Goal: Understand process/instructions: Learn about a topic

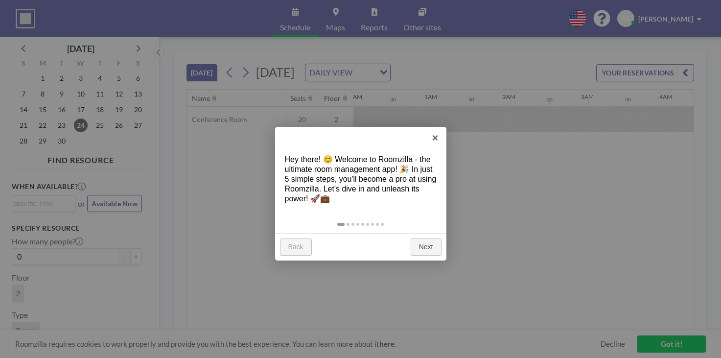
scroll to position [0, 63]
click at [426, 238] on link "Next" at bounding box center [426, 247] width 31 height 18
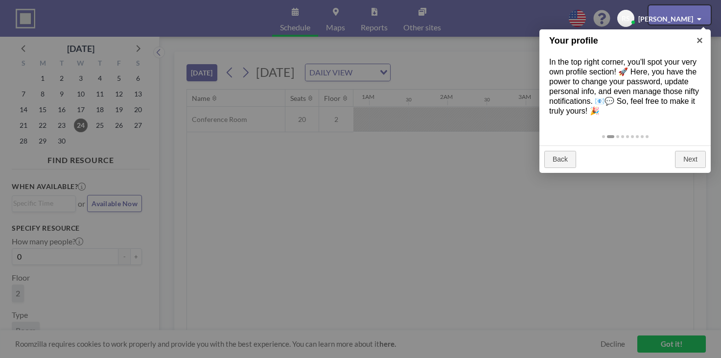
click at [527, 139] on div at bounding box center [360, 179] width 721 height 358
click at [677, 9] on div at bounding box center [680, 14] width 62 height 19
click at [672, 15] on div at bounding box center [680, 14] width 62 height 19
click at [471, 156] on div at bounding box center [360, 179] width 721 height 358
click at [308, 8] on div at bounding box center [360, 179] width 721 height 358
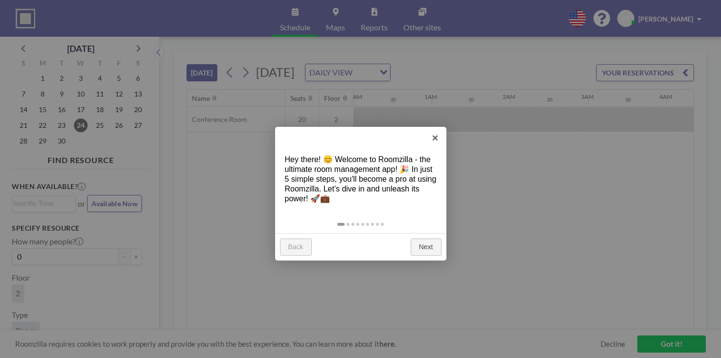
scroll to position [0, 923]
click at [427, 238] on link "Next" at bounding box center [426, 247] width 31 height 18
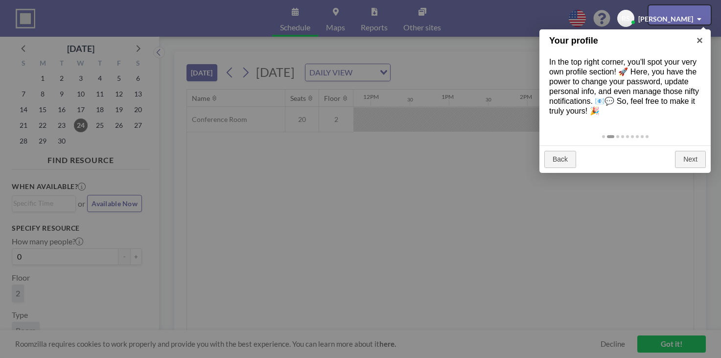
click at [693, 15] on div at bounding box center [680, 14] width 62 height 19
click at [667, 15] on div at bounding box center [680, 14] width 62 height 19
click at [391, 97] on div at bounding box center [360, 179] width 721 height 358
click at [298, 66] on div at bounding box center [360, 179] width 721 height 358
click at [79, 112] on div at bounding box center [360, 179] width 721 height 358
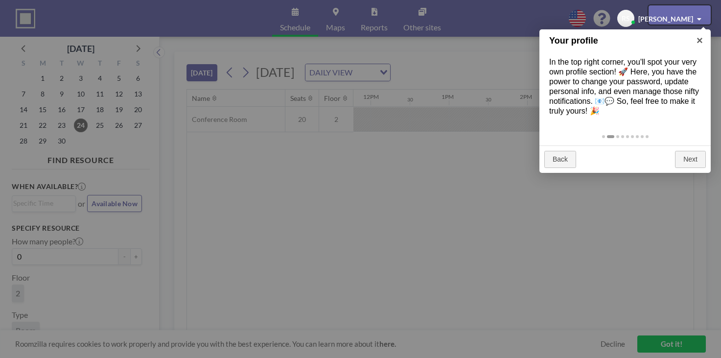
click at [686, 21] on div at bounding box center [680, 14] width 62 height 19
click at [699, 16] on div at bounding box center [680, 14] width 62 height 19
click at [684, 16] on div at bounding box center [680, 14] width 62 height 19
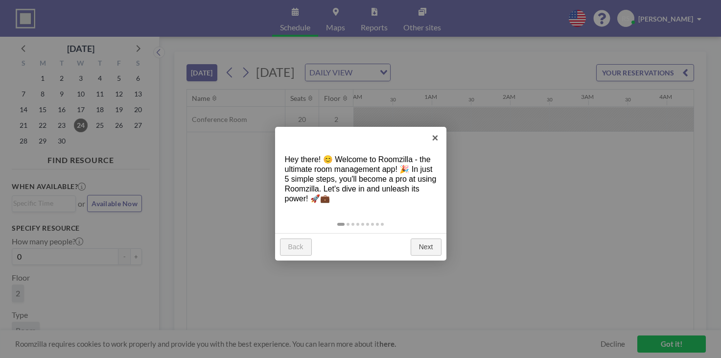
scroll to position [0, 923]
click at [347, 223] on link at bounding box center [348, 224] width 7 height 3
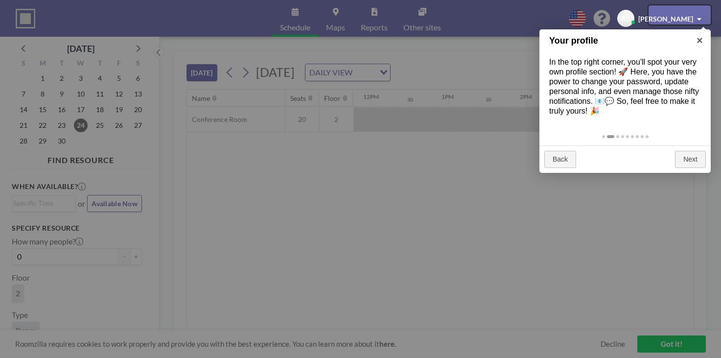
click at [678, 24] on div at bounding box center [360, 179] width 721 height 358
